Goal: Information Seeking & Learning: Find specific fact

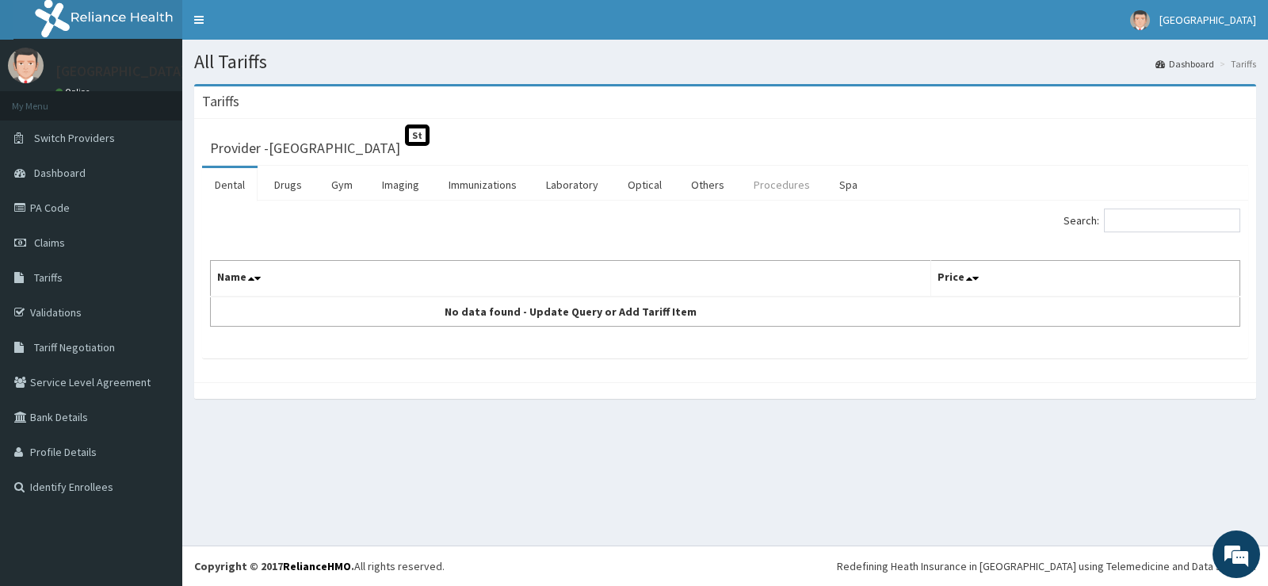
click at [783, 179] on link "Procedures" at bounding box center [782, 184] width 82 height 33
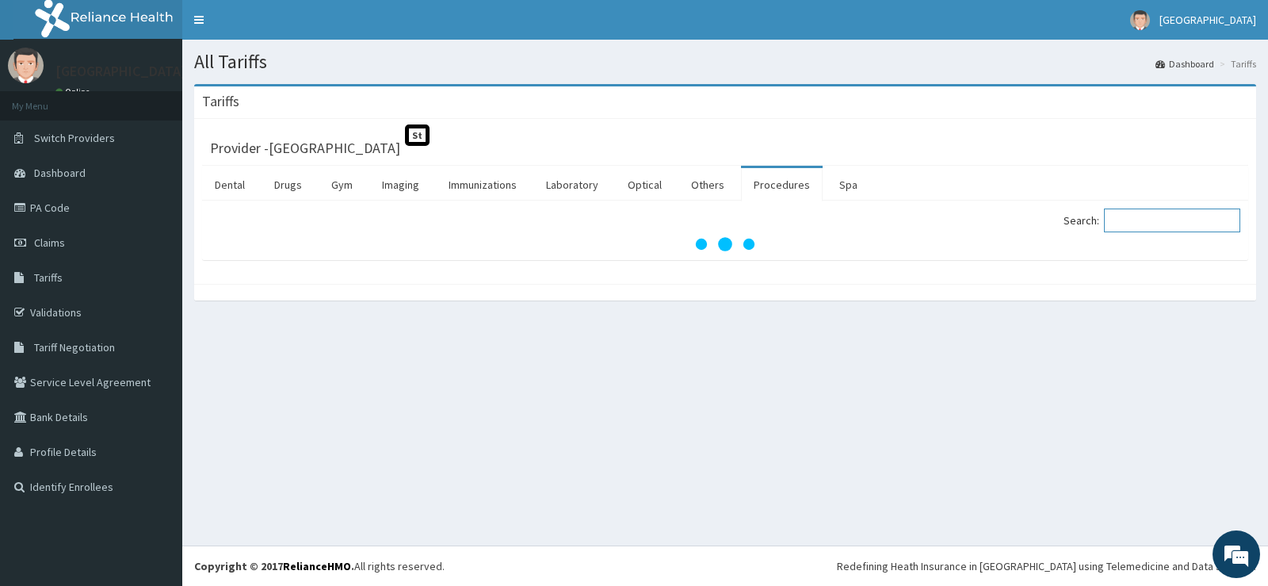
click at [1158, 218] on input "Search:" at bounding box center [1172, 220] width 136 height 24
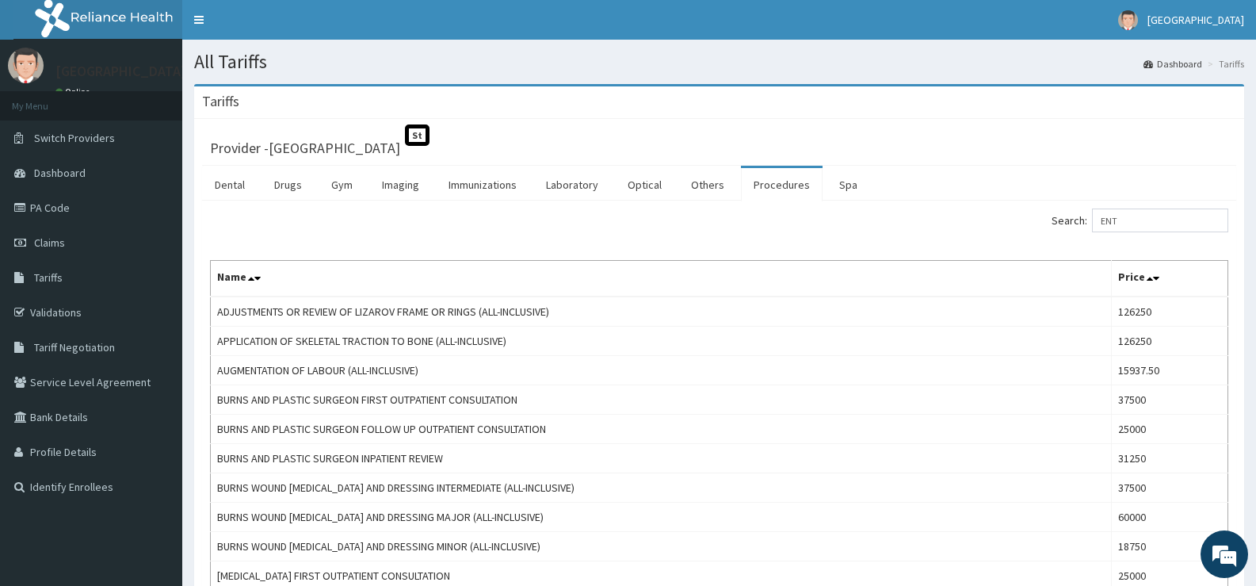
click at [1131, 217] on input "ENT" at bounding box center [1160, 220] width 136 height 24
type input "E"
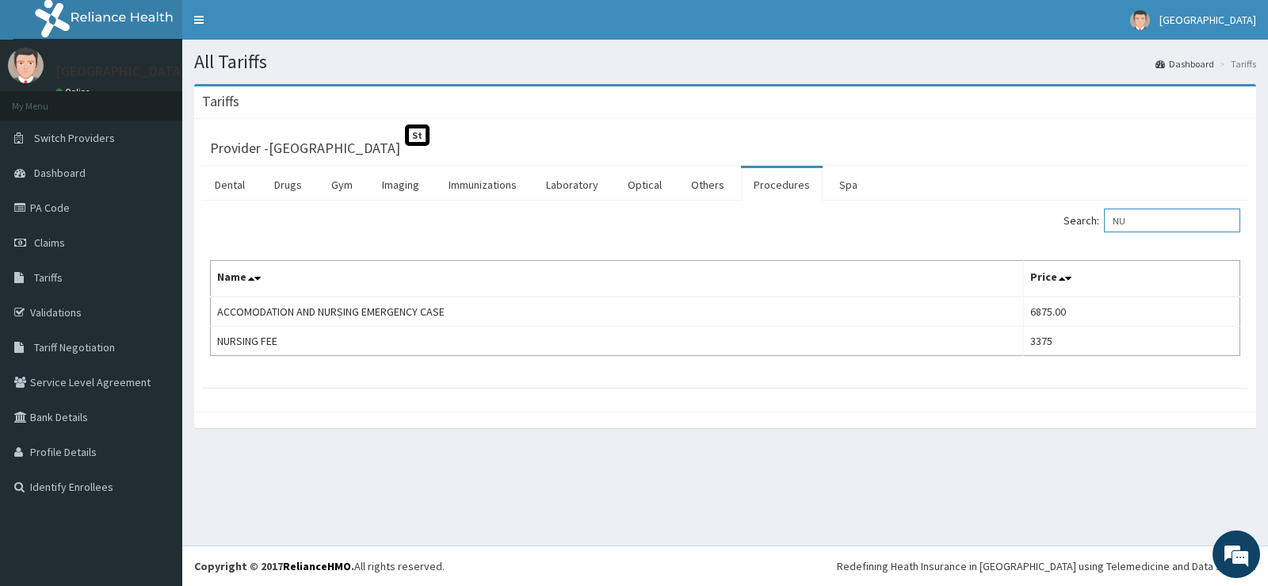
type input "N"
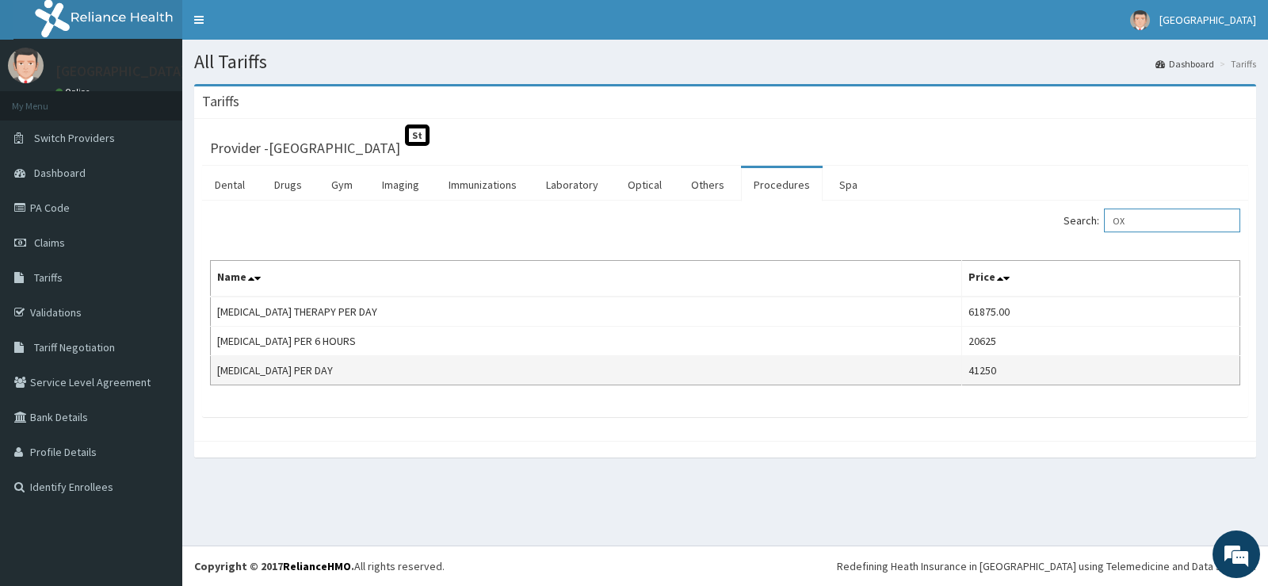
type input "O"
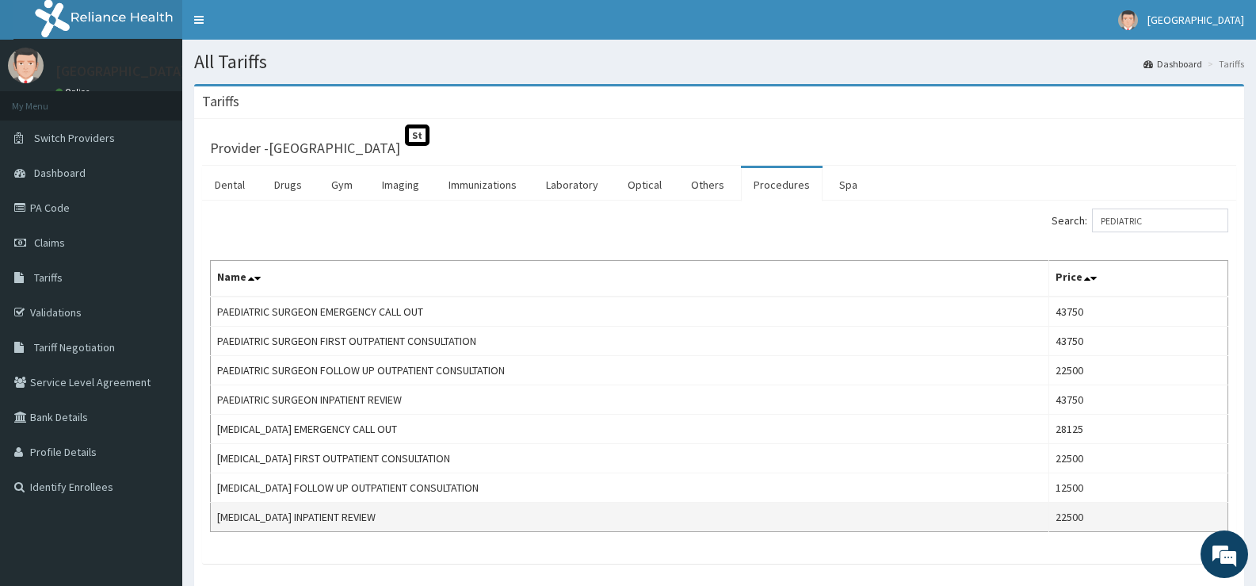
click at [1049, 514] on td "[MEDICAL_DATA] INPATIENT REVIEW" at bounding box center [630, 517] width 839 height 29
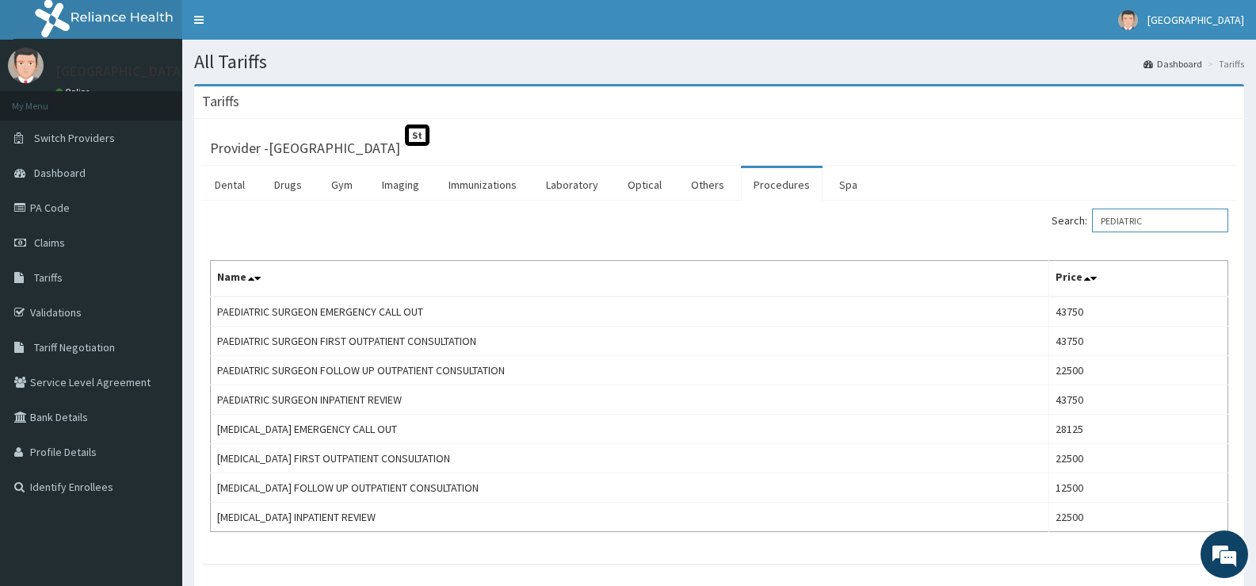
click at [1174, 223] on input "PEDIATRIC" at bounding box center [1160, 220] width 136 height 24
type input "P"
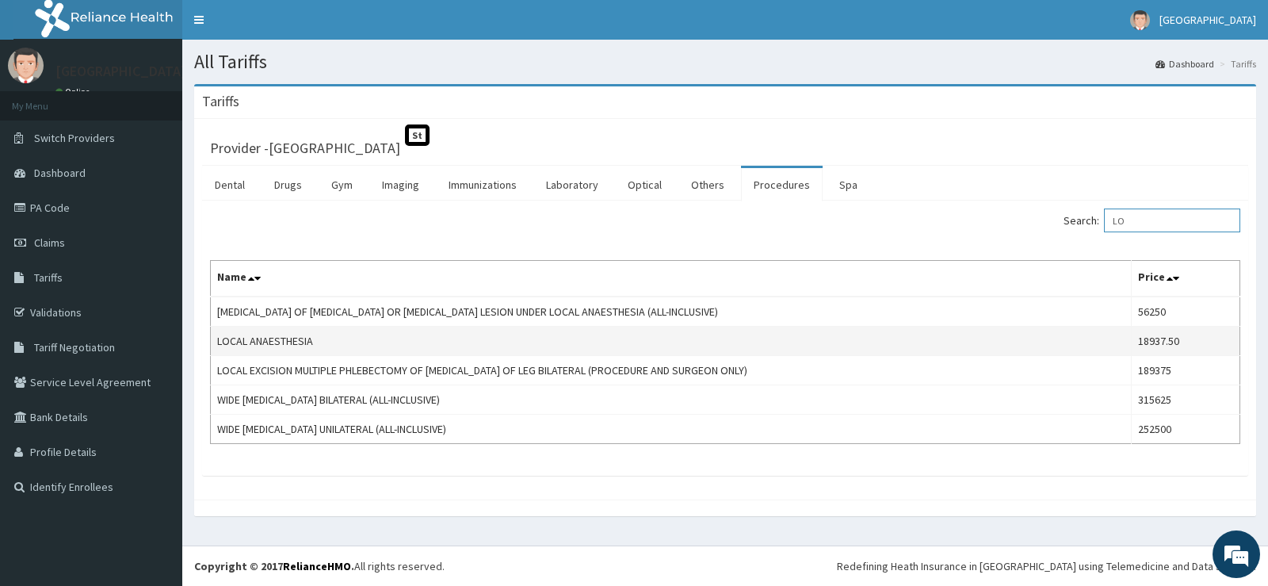
type input "L"
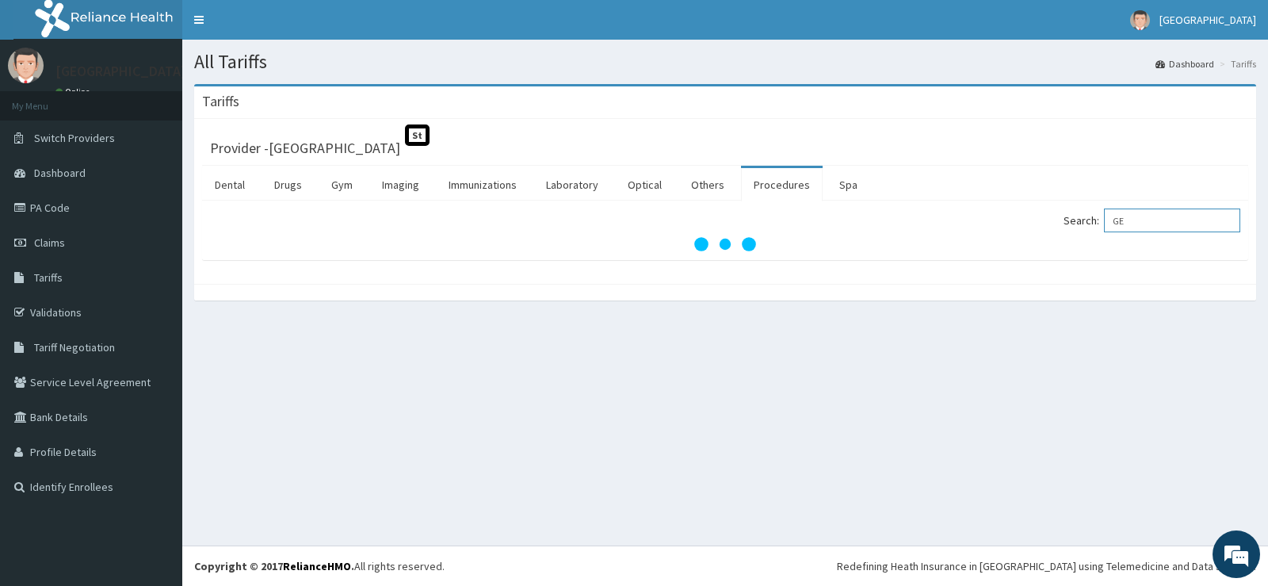
type input "G"
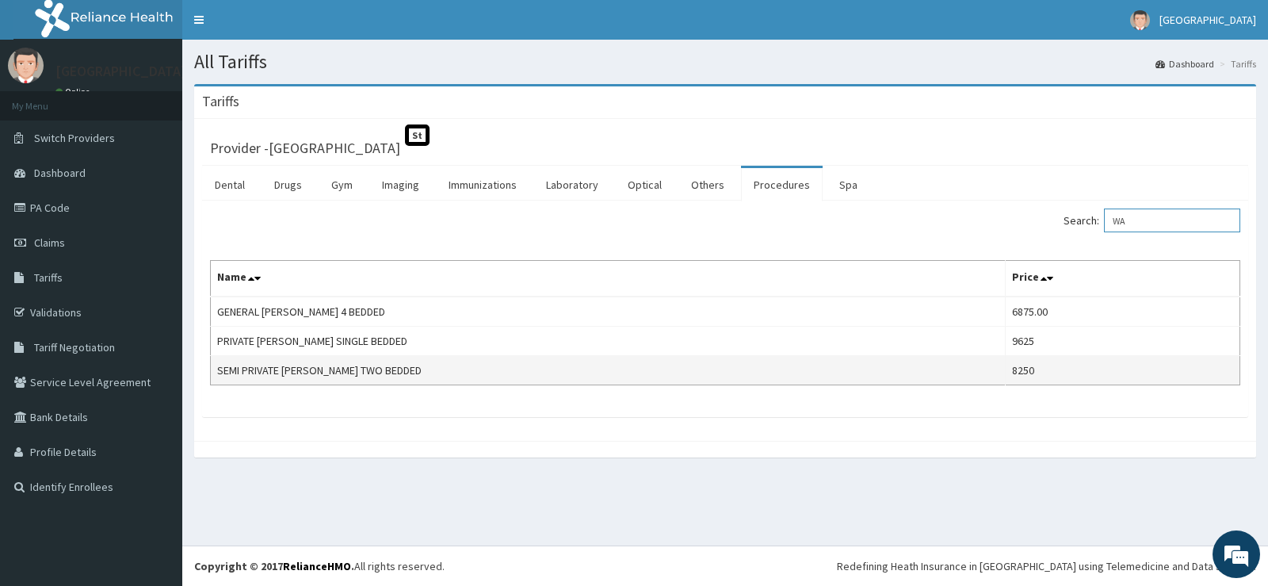
type input "W"
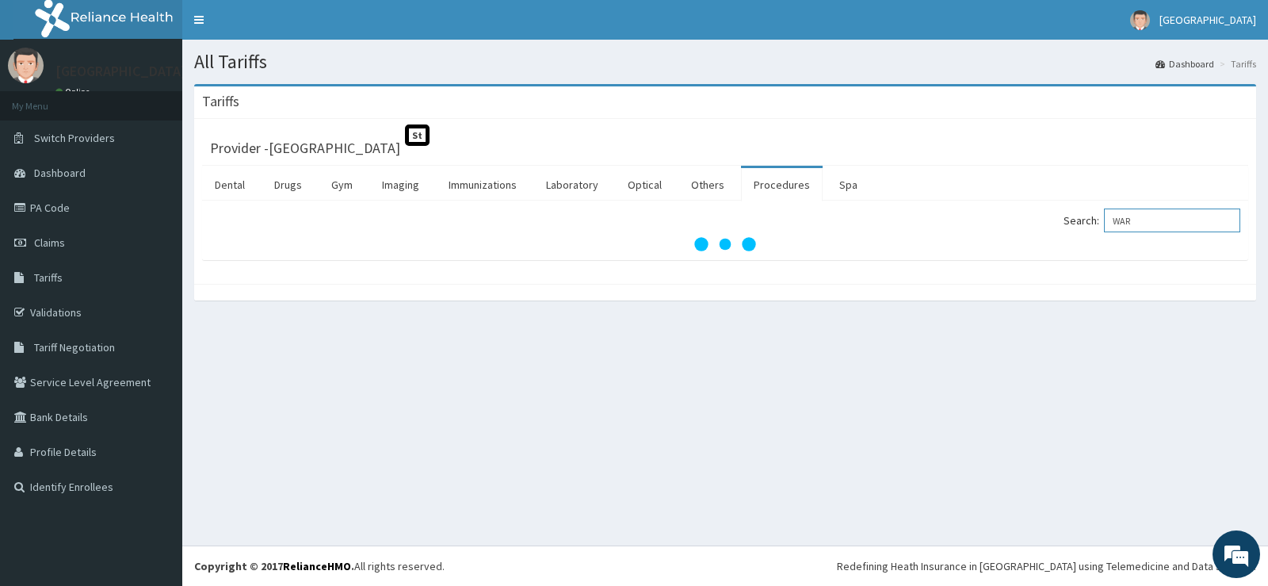
type input "[PERSON_NAME]"
